Goal: Check status: Check status

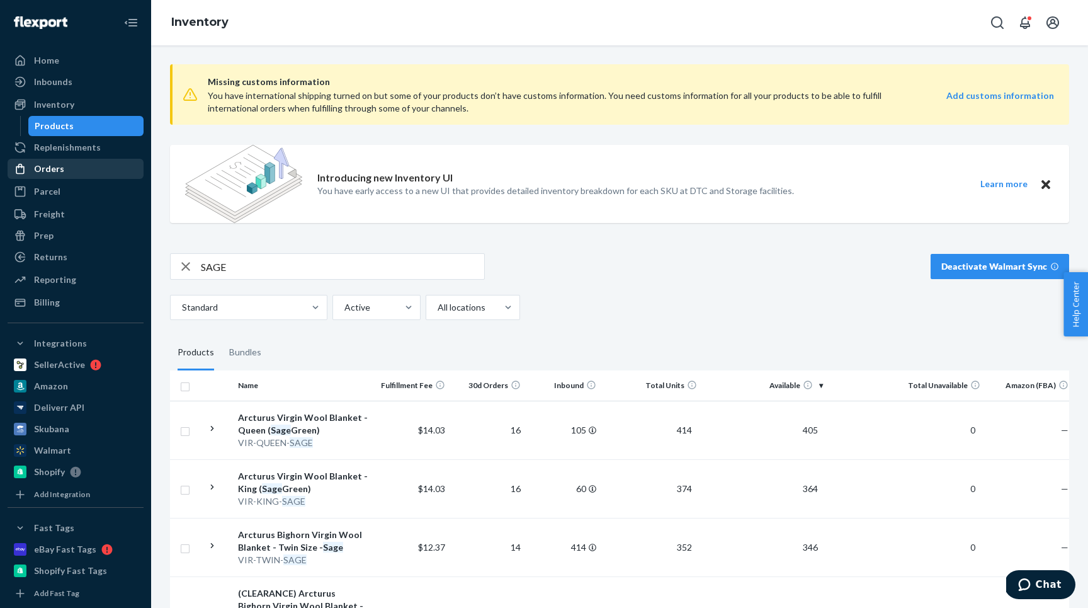
click at [69, 167] on div "Orders" at bounding box center [75, 169] width 133 height 18
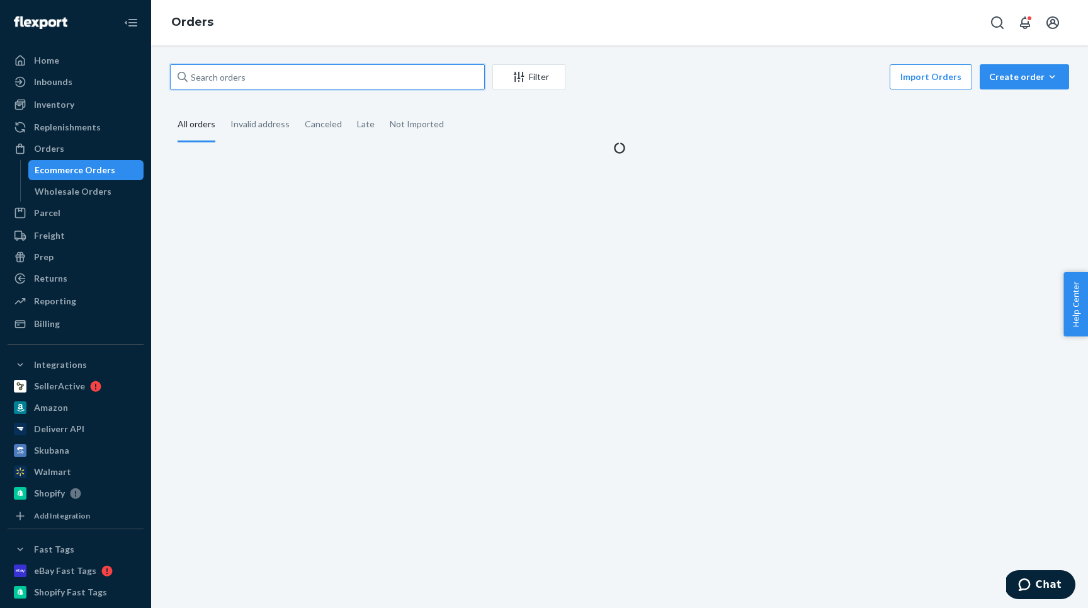
click at [234, 71] on input "text" at bounding box center [327, 76] width 315 height 25
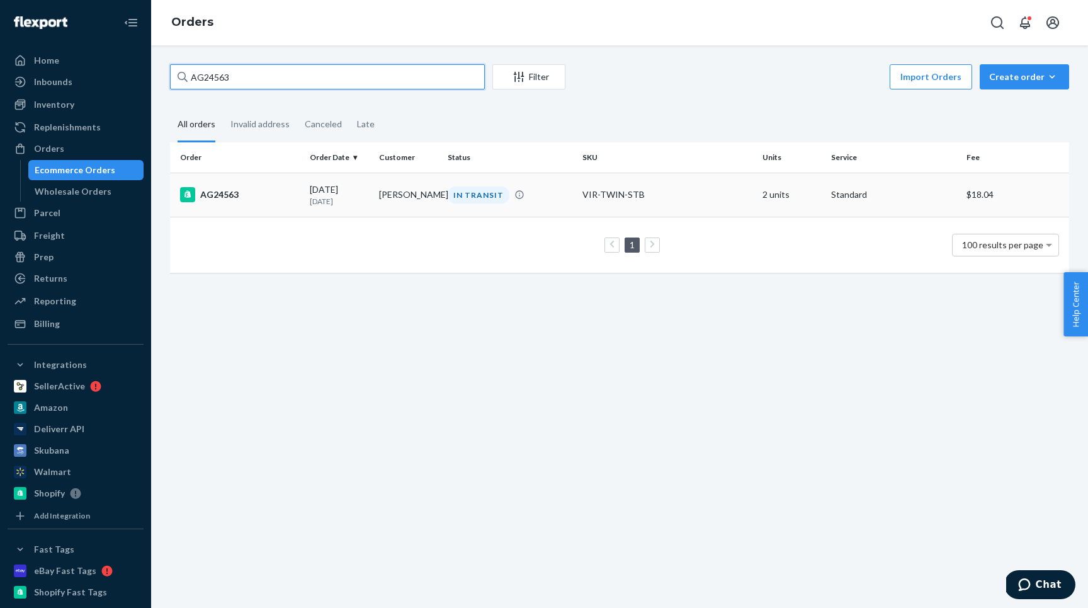
type input "AG24563"
click at [267, 189] on div "AG24563" at bounding box center [240, 194] width 120 height 15
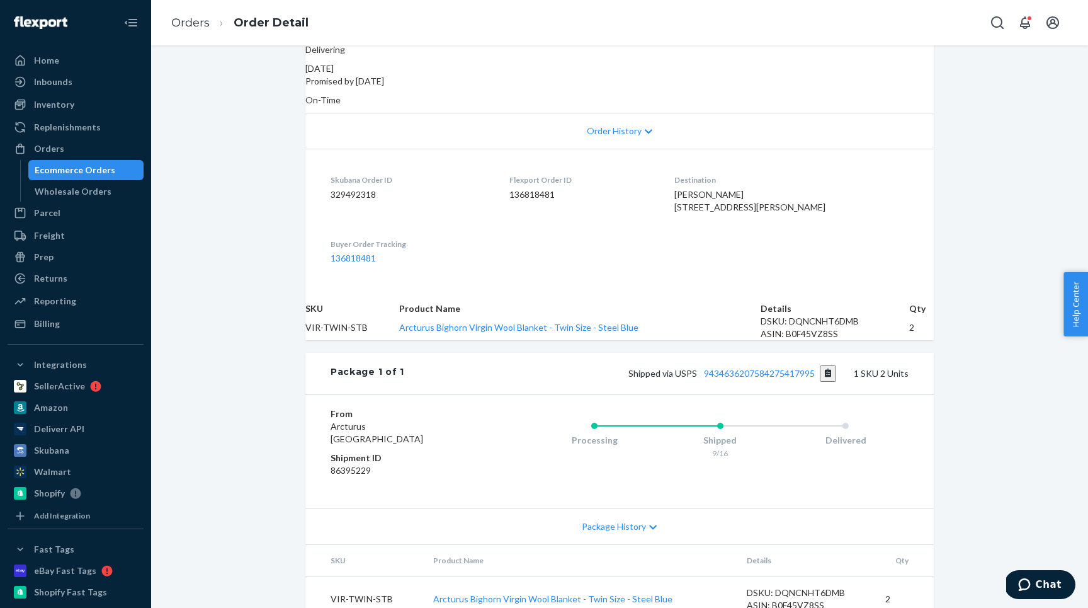
scroll to position [298, 0]
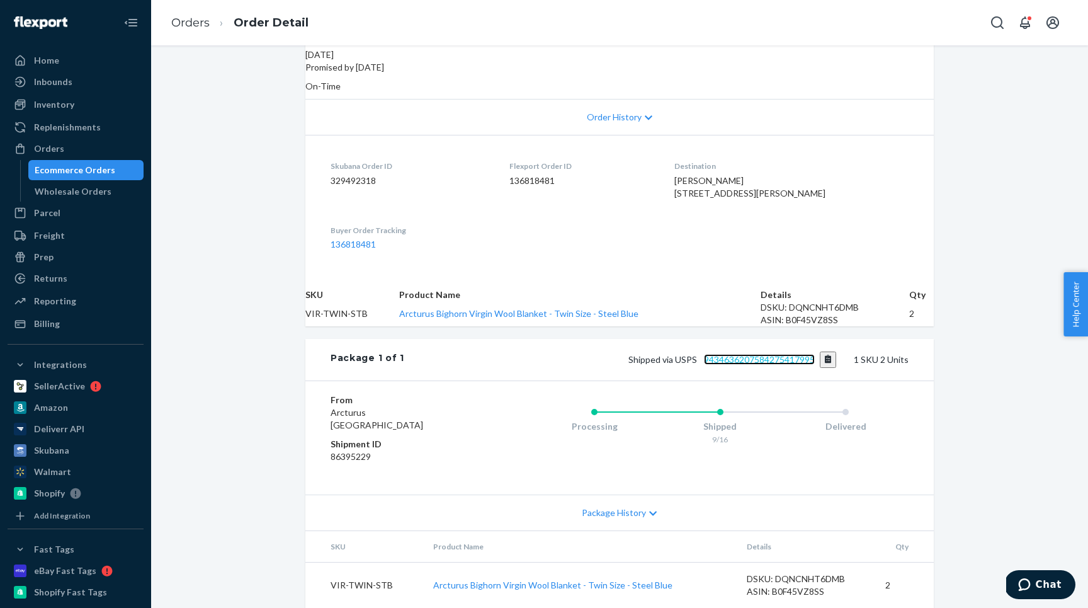
click at [712, 354] on link "9434636207584275417995" at bounding box center [759, 359] width 111 height 11
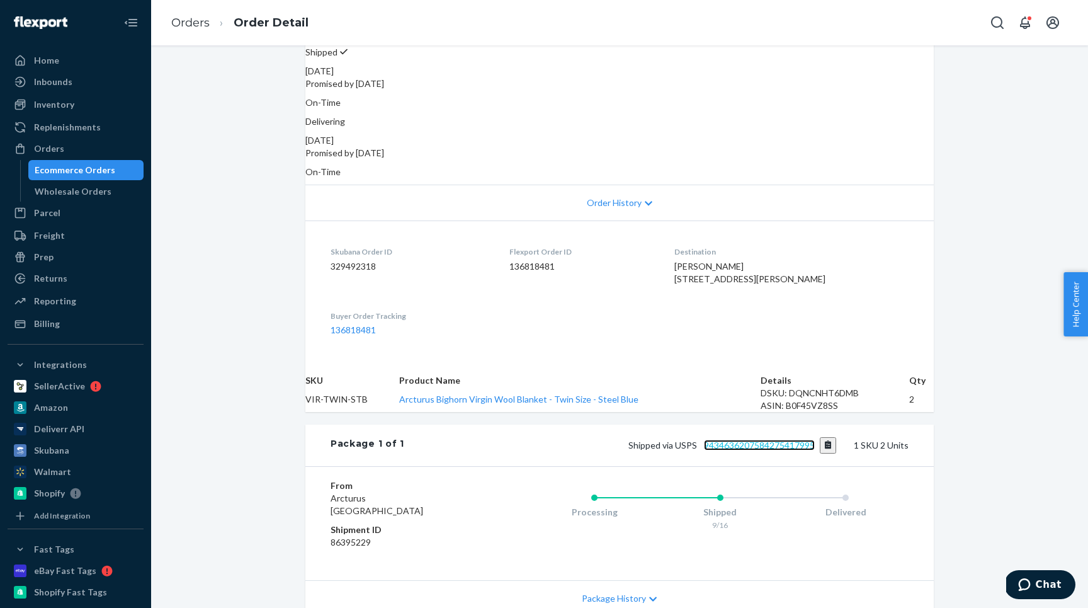
scroll to position [173, 0]
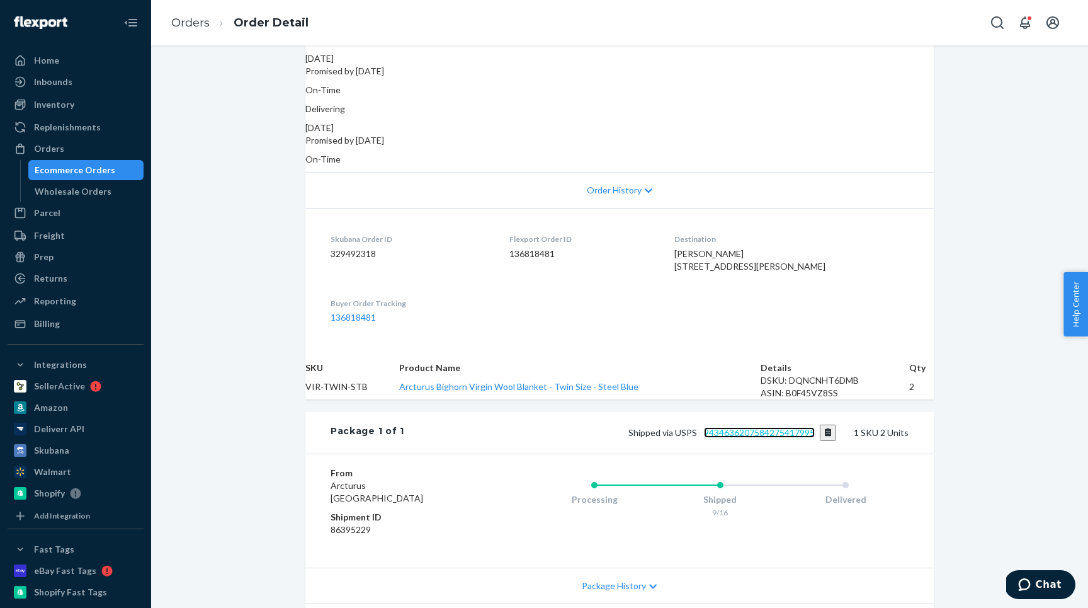
click at [752, 438] on link "9434636207584275417995" at bounding box center [759, 432] width 111 height 11
click at [70, 58] on div "Home" at bounding box center [75, 61] width 133 height 18
